Goal: Information Seeking & Learning: Find specific fact

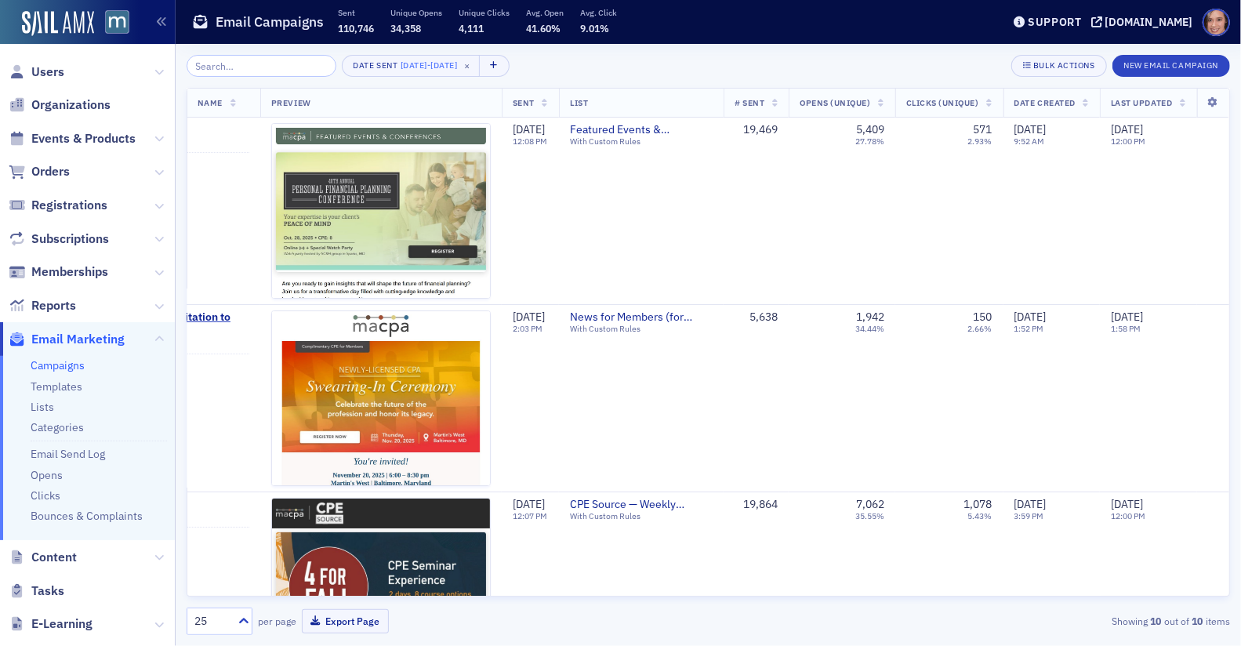
scroll to position [5908, 0]
click at [266, 62] on input "search" at bounding box center [262, 66] width 150 height 22
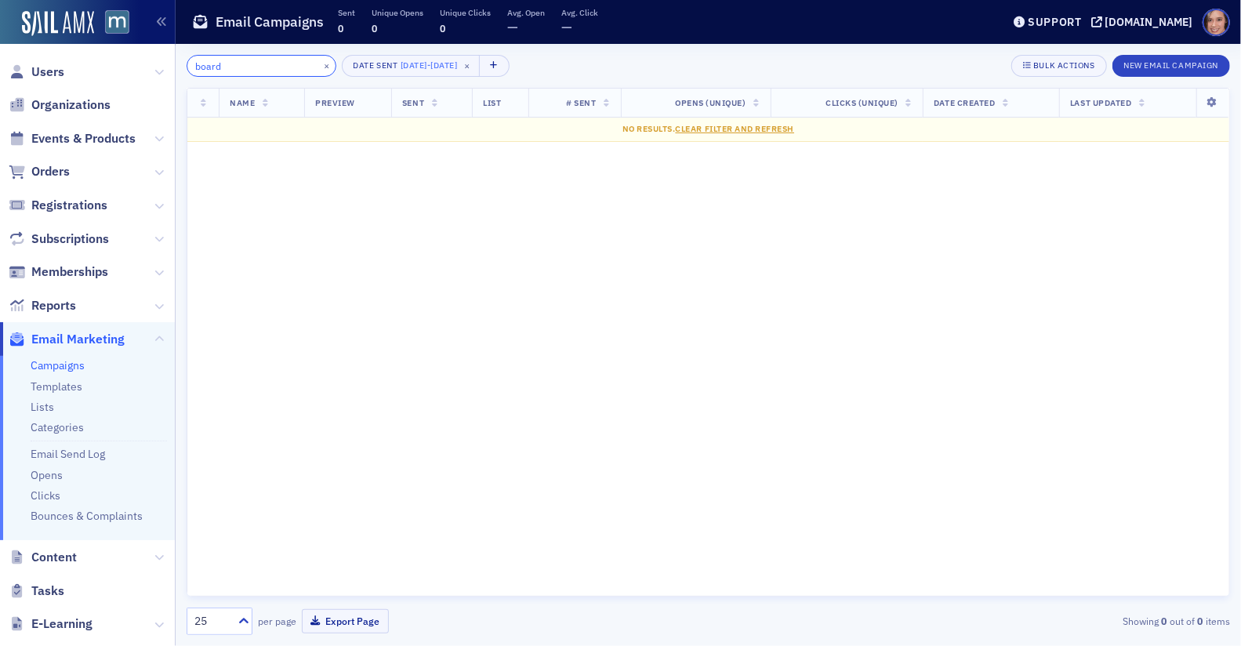
type input "board"
click at [53, 372] on link "Campaigns" at bounding box center [58, 365] width 54 height 14
click at [262, 62] on input "board" at bounding box center [262, 66] width 150 height 22
click at [474, 61] on span "×" at bounding box center [467, 66] width 14 height 14
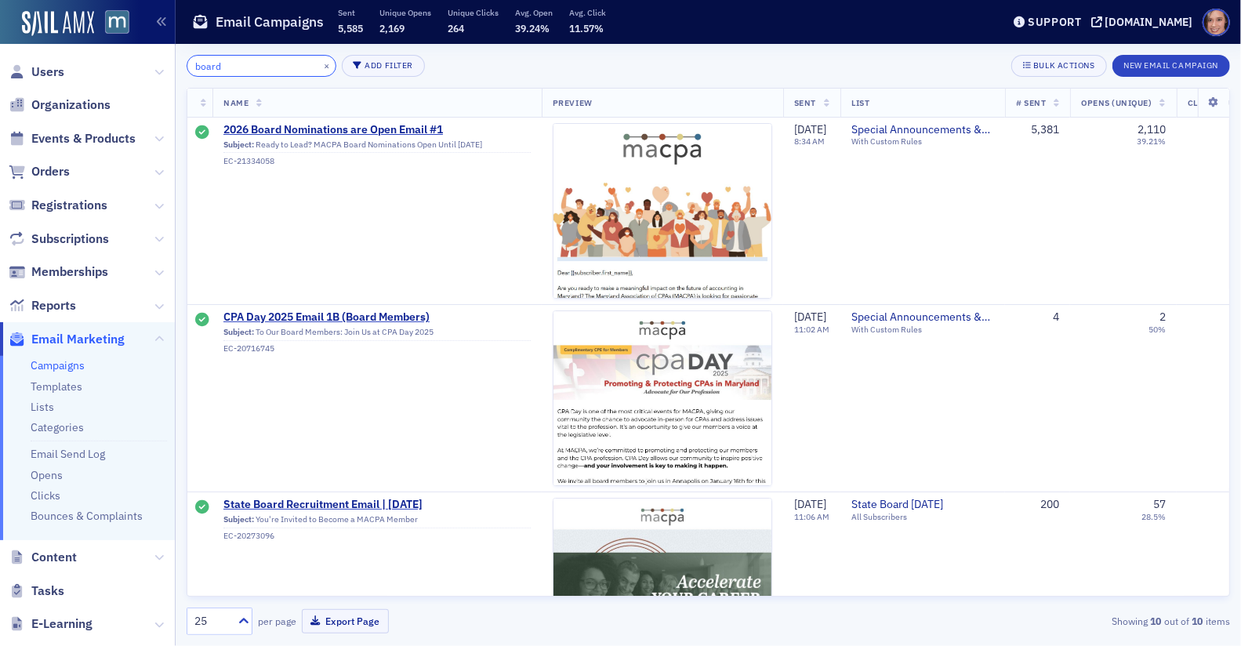
click at [257, 63] on input "board" at bounding box center [262, 66] width 150 height 22
click at [630, 162] on img at bounding box center [663, 513] width 218 height 779
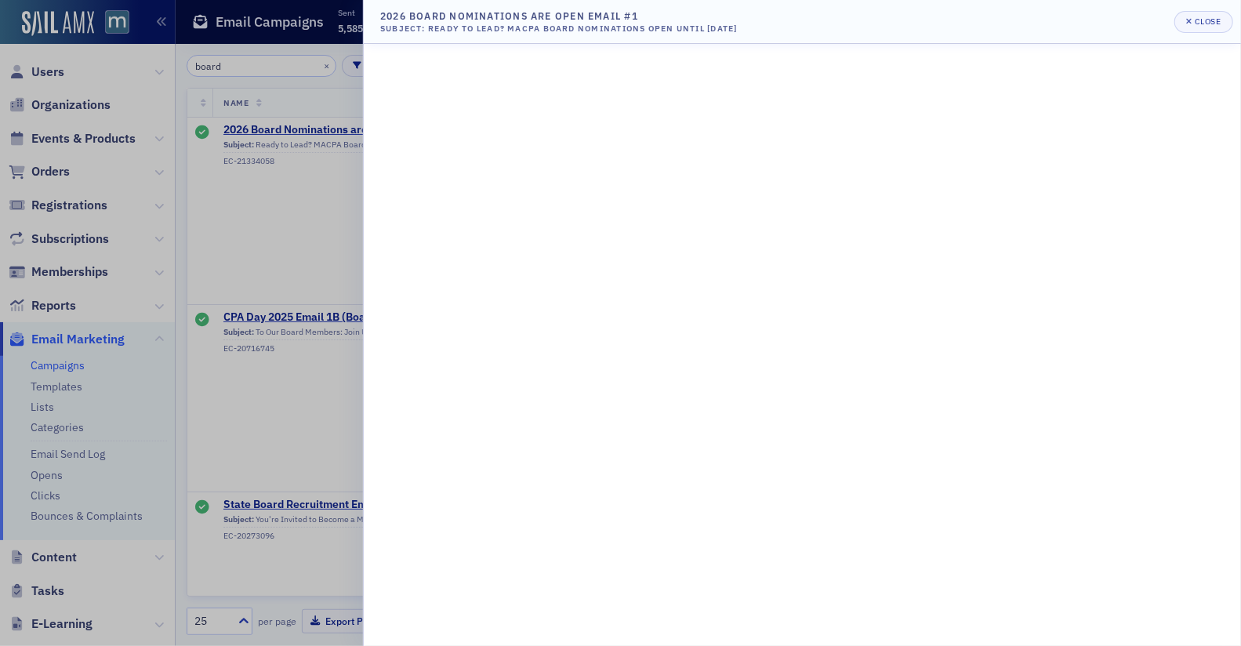
click at [267, 405] on div at bounding box center [620, 323] width 1241 height 646
